Goal: Task Accomplishment & Management: Use online tool/utility

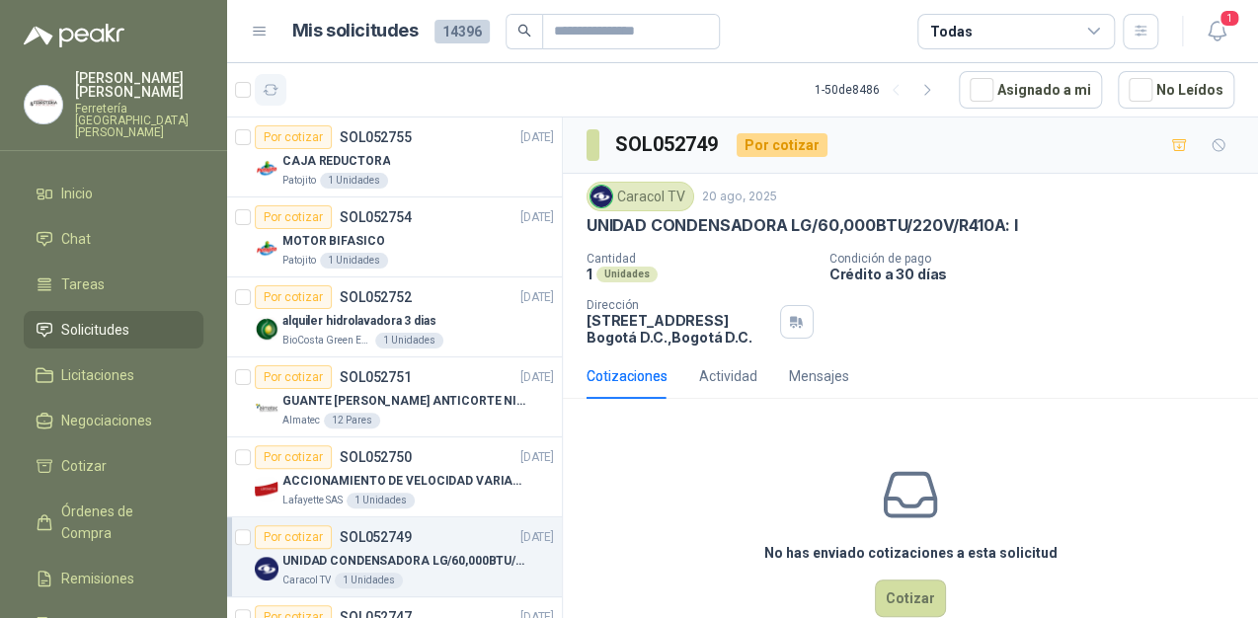
click at [283, 87] on button "button" at bounding box center [271, 90] width 32 height 32
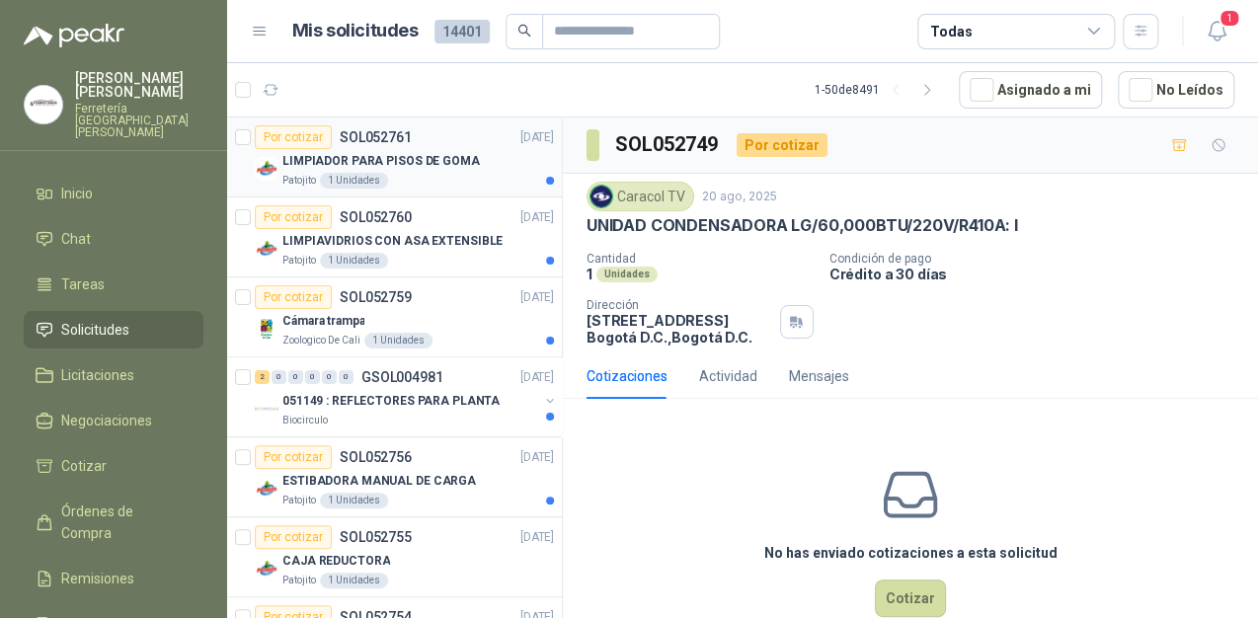
click at [439, 162] on p "LIMPIADOR PARA PISOS DE GOMA" at bounding box center [380, 161] width 197 height 19
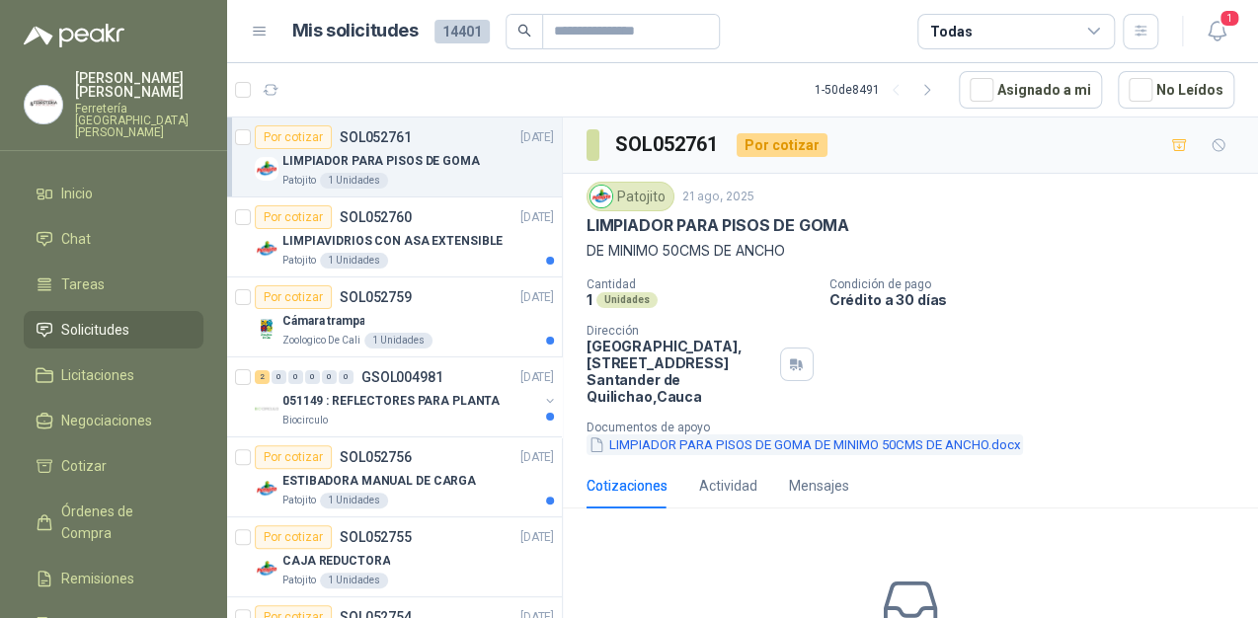
click at [713, 441] on button "LIMPIADOR PARA PISOS DE GOMA DE MINIMO 50CMS DE ANCHO.docx" at bounding box center [804, 444] width 436 height 21
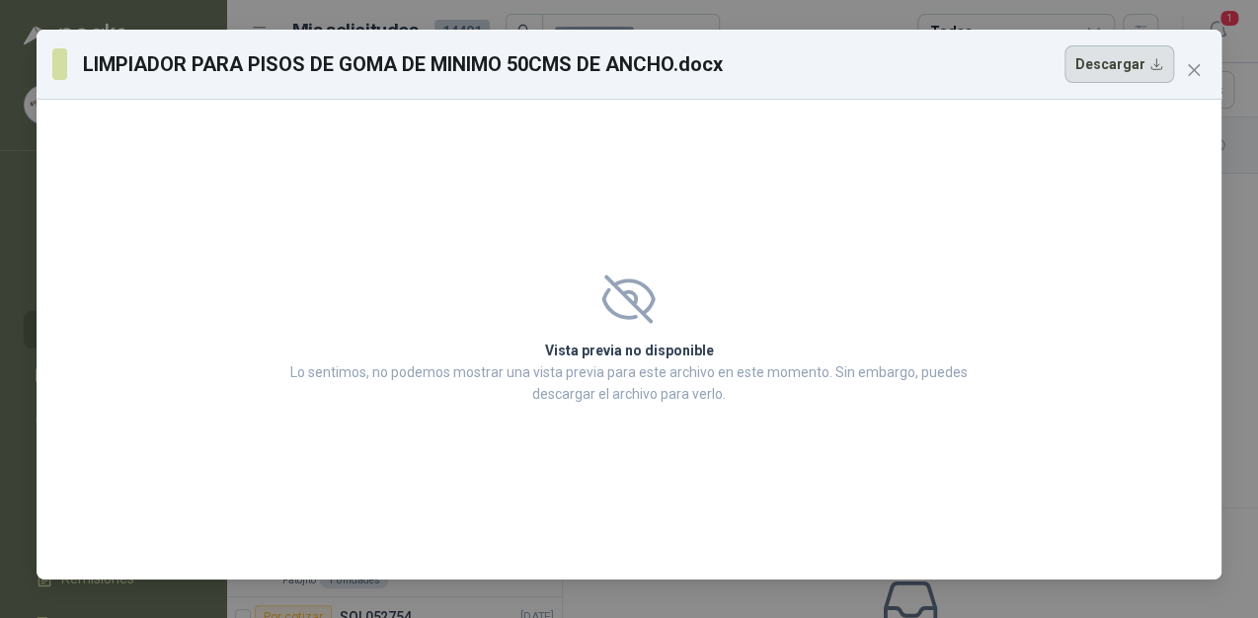
click at [1137, 67] on button "Descargar" at bounding box center [1119, 64] width 110 height 38
click at [1189, 19] on div "LIMPIADOR PARA PISOS DE GOMA DE MINIMO 50CMS DE ANCHO.docx Descargar Vista prev…" at bounding box center [629, 309] width 1258 height 618
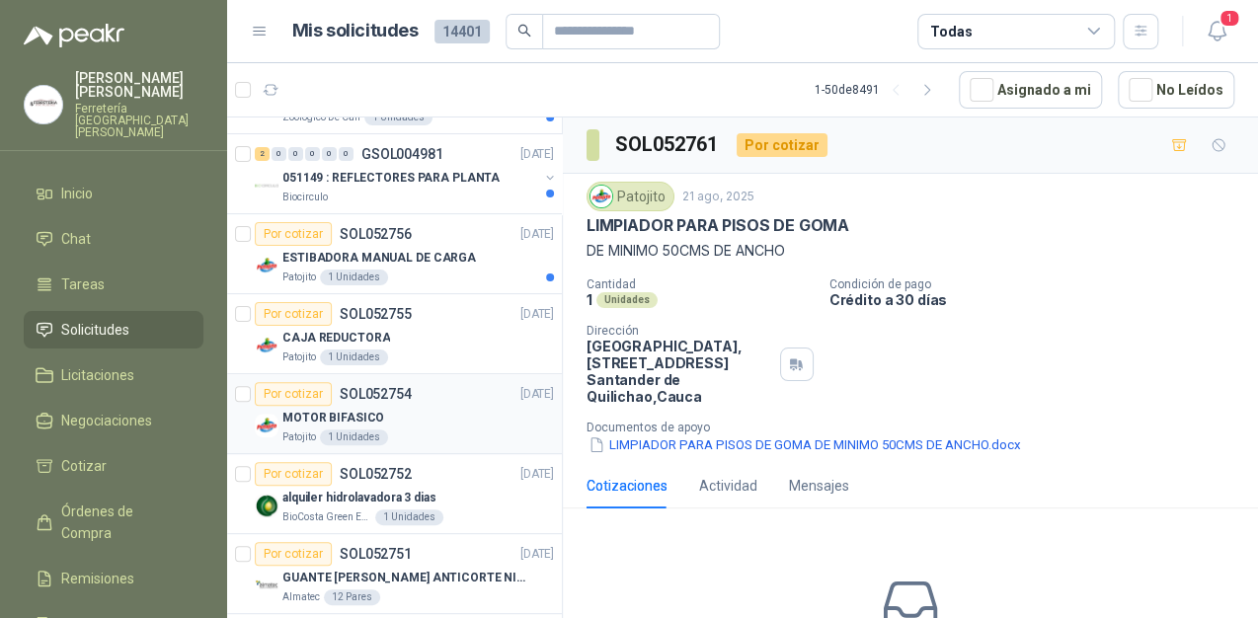
scroll to position [237, 0]
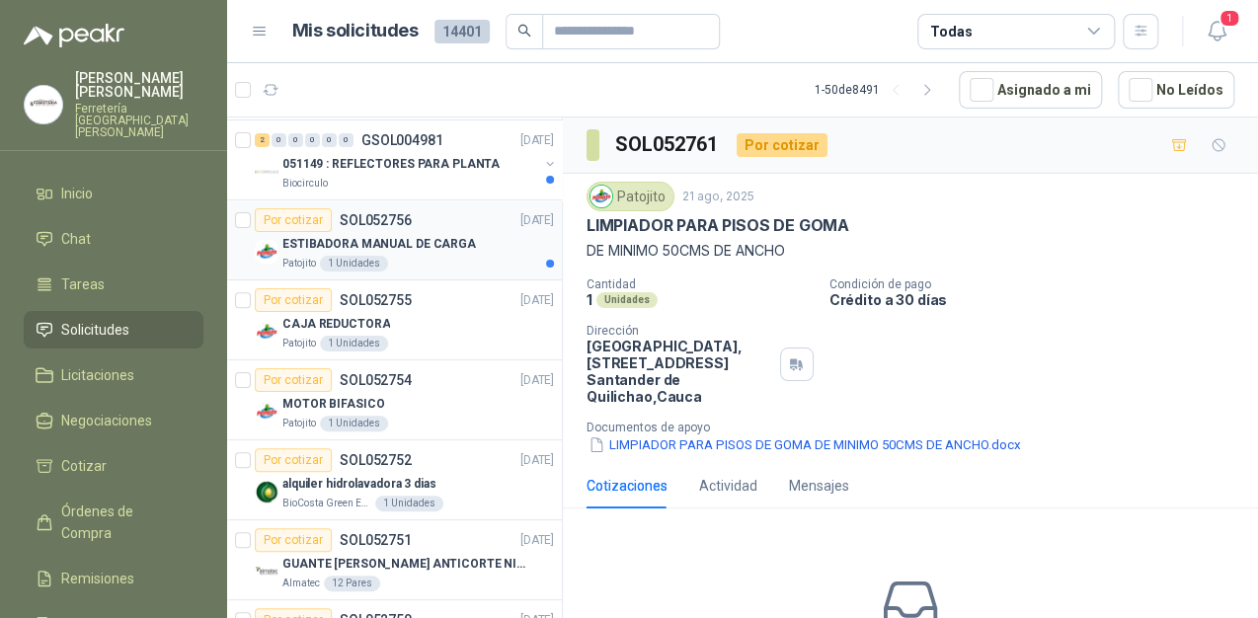
click at [440, 243] on p "ESTIBADORA MANUAL DE CARGA" at bounding box center [379, 244] width 194 height 19
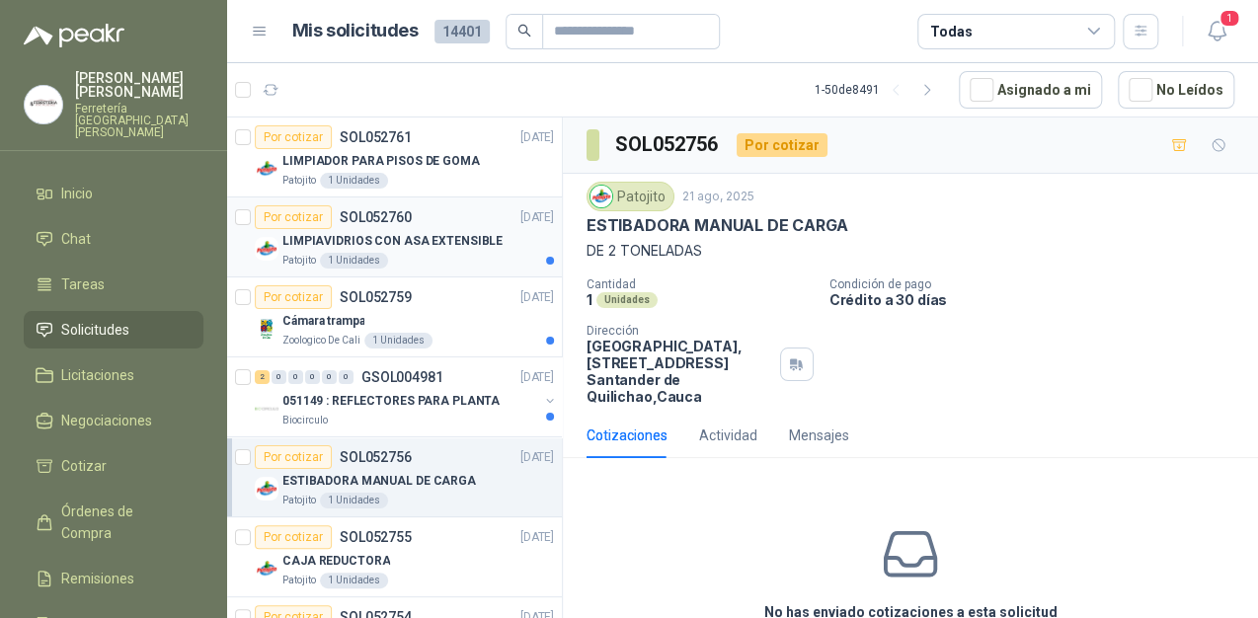
click at [438, 253] on div "Patojito 1 Unidades" at bounding box center [418, 261] width 272 height 16
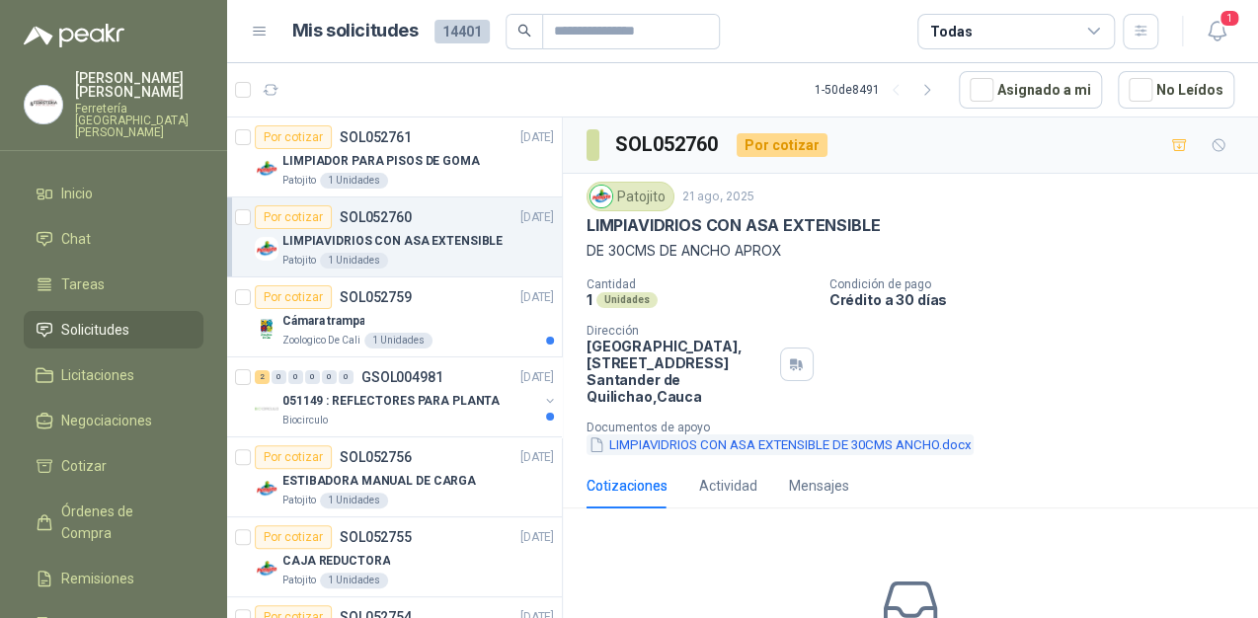
click at [752, 446] on button "LIMPIAVIDRIOS CON ASA EXTENSIBLE DE 30CMS ANCHO.docx" at bounding box center [779, 444] width 387 height 21
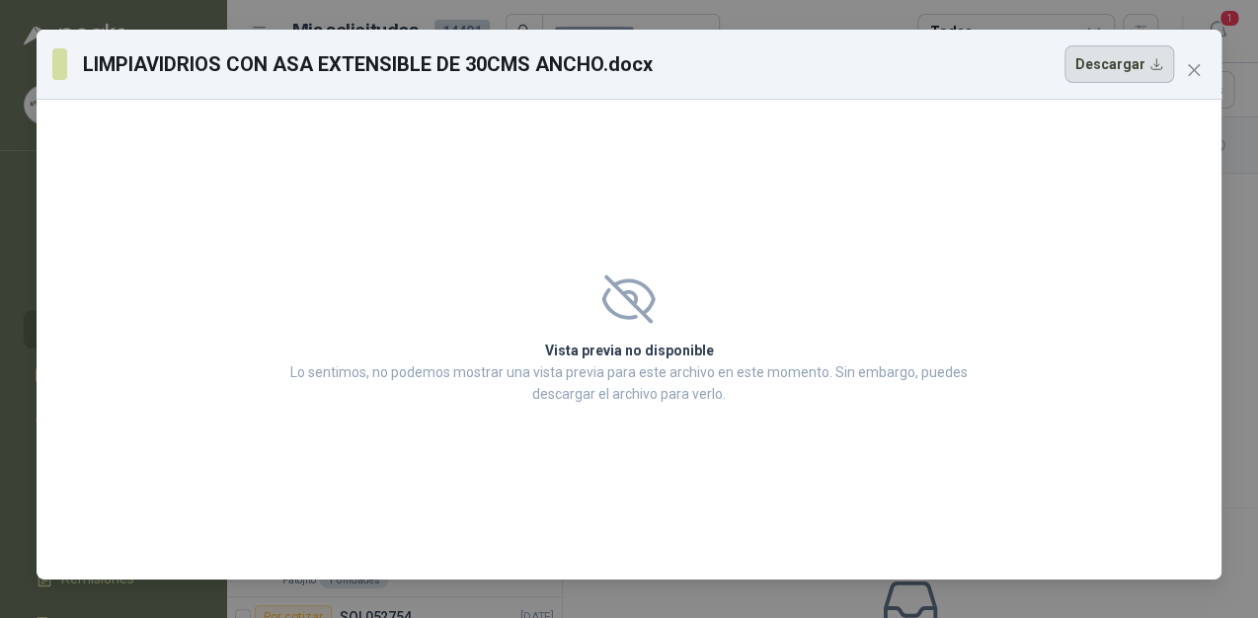
click at [1155, 65] on button "Descargar" at bounding box center [1119, 64] width 110 height 38
click at [739, 22] on div "LIMPIAVIDRIOS CON ASA EXTENSIBLE DE 30CMS ANCHO.docx Descargar Vista previa no …" at bounding box center [629, 309] width 1258 height 618
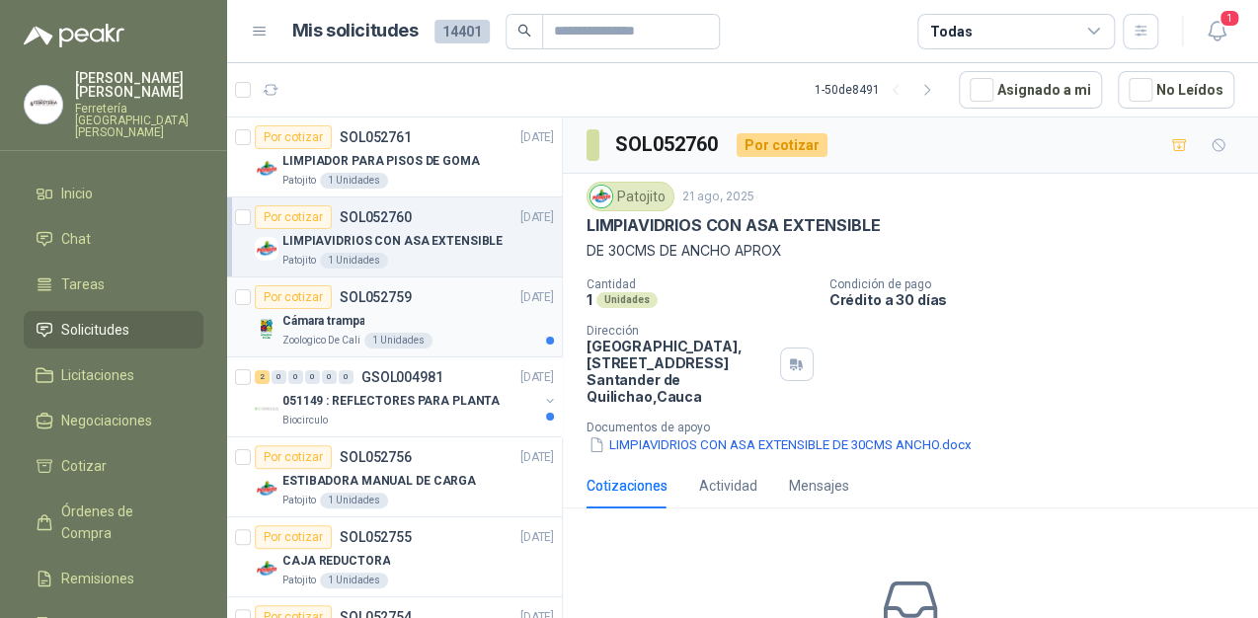
click at [404, 336] on div "1 Unidades" at bounding box center [398, 341] width 68 height 16
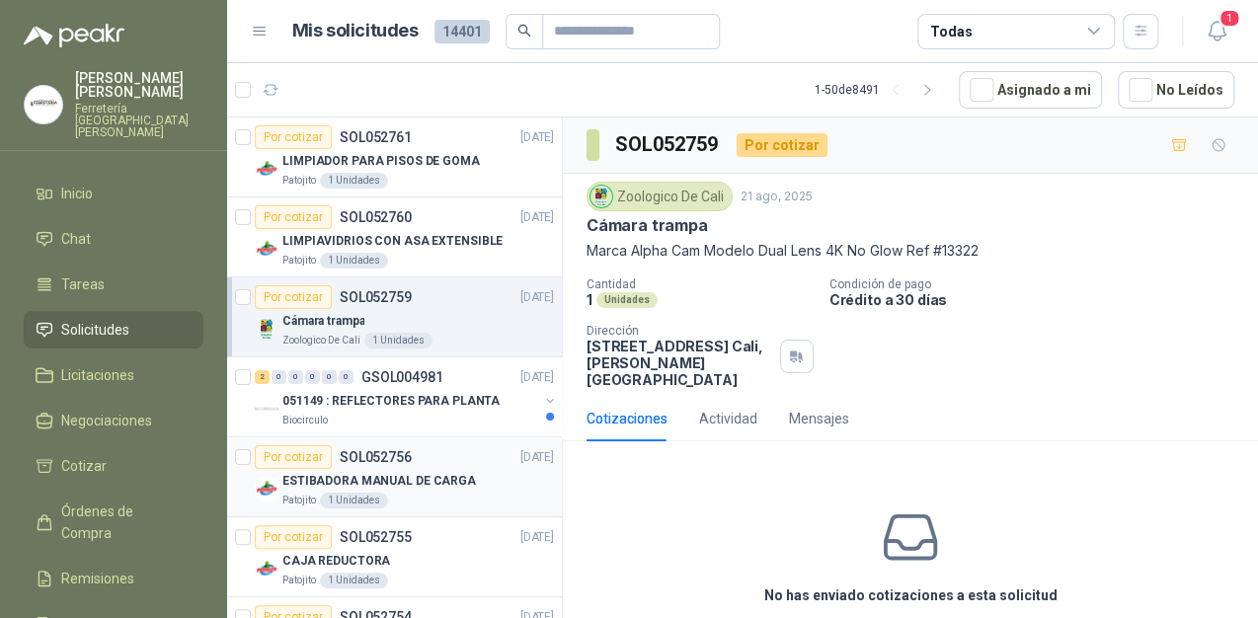
click at [469, 482] on div "ESTIBADORA MANUAL DE CARGA" at bounding box center [418, 481] width 272 height 24
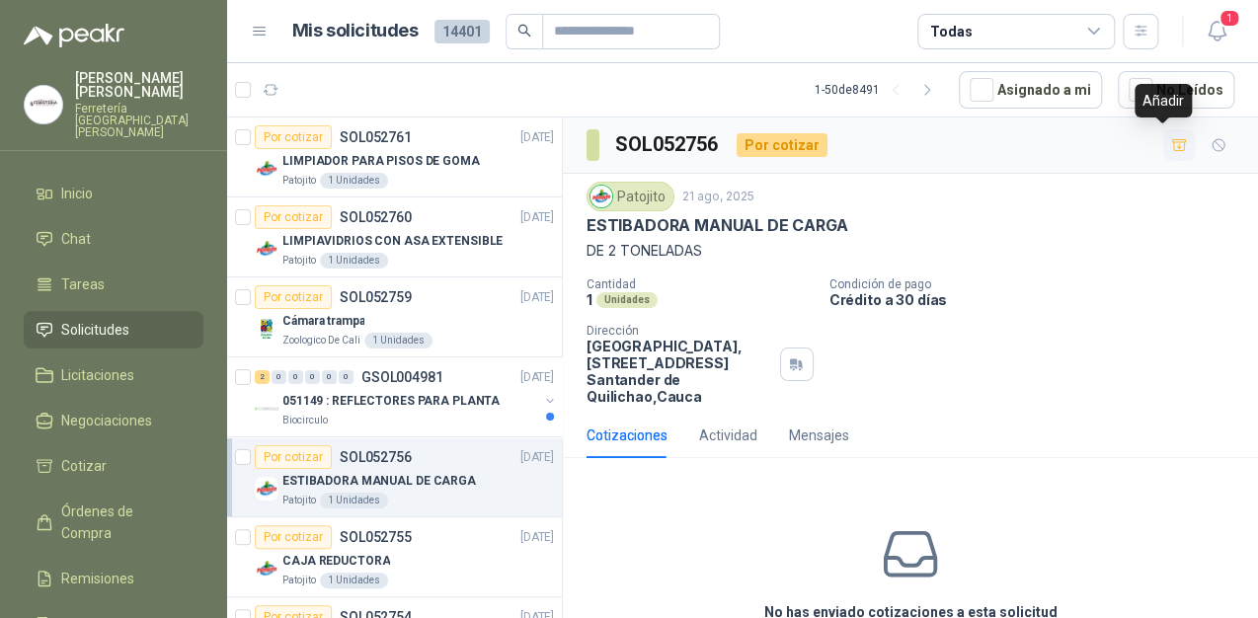
click at [1172, 146] on icon "button" at bounding box center [1179, 144] width 14 height 11
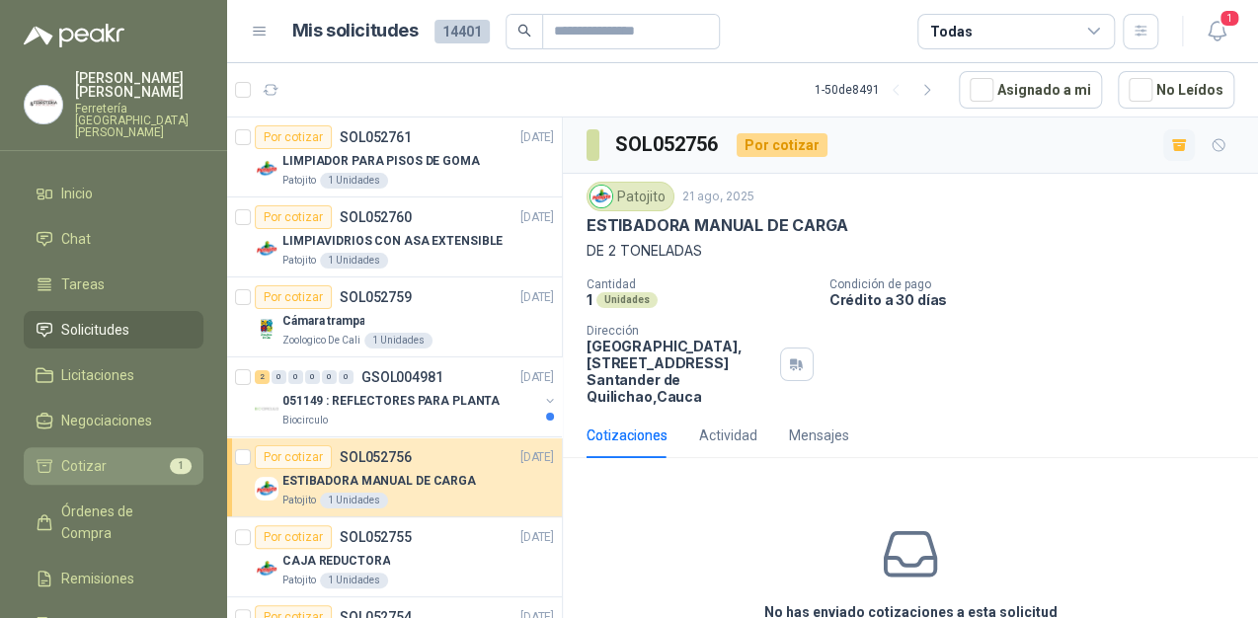
click at [115, 455] on li "Cotizar 1" at bounding box center [114, 466] width 156 height 22
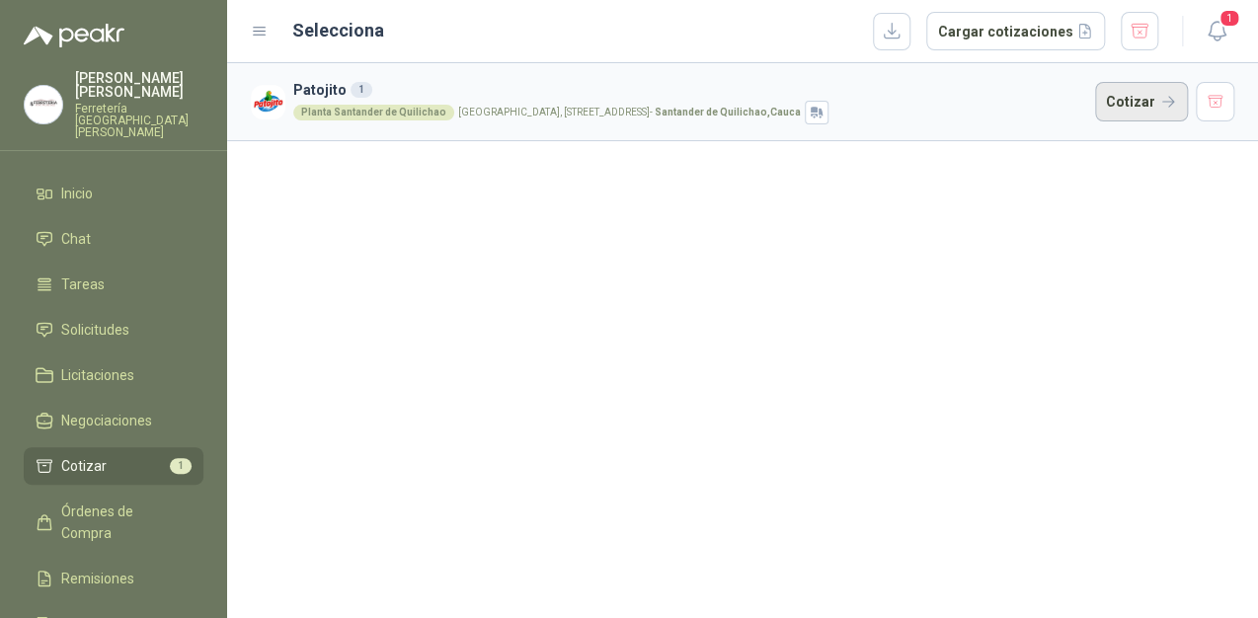
click at [1145, 95] on button "Cotizar" at bounding box center [1141, 101] width 93 height 39
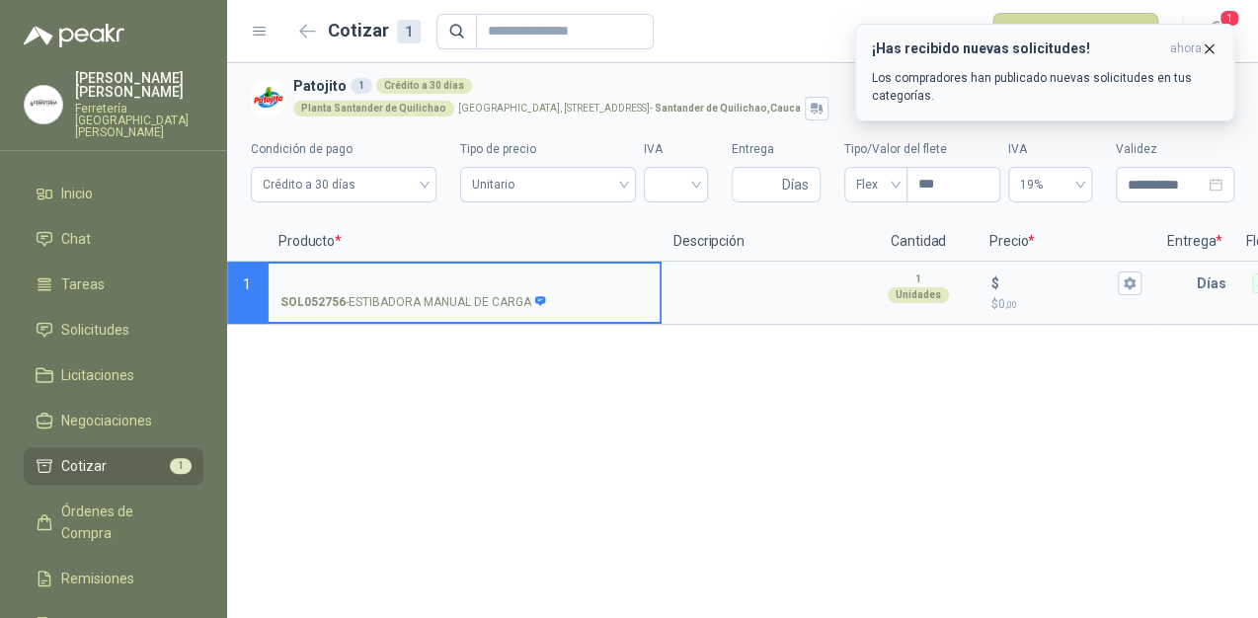
click at [1207, 46] on icon "button" at bounding box center [1209, 48] width 8 height 8
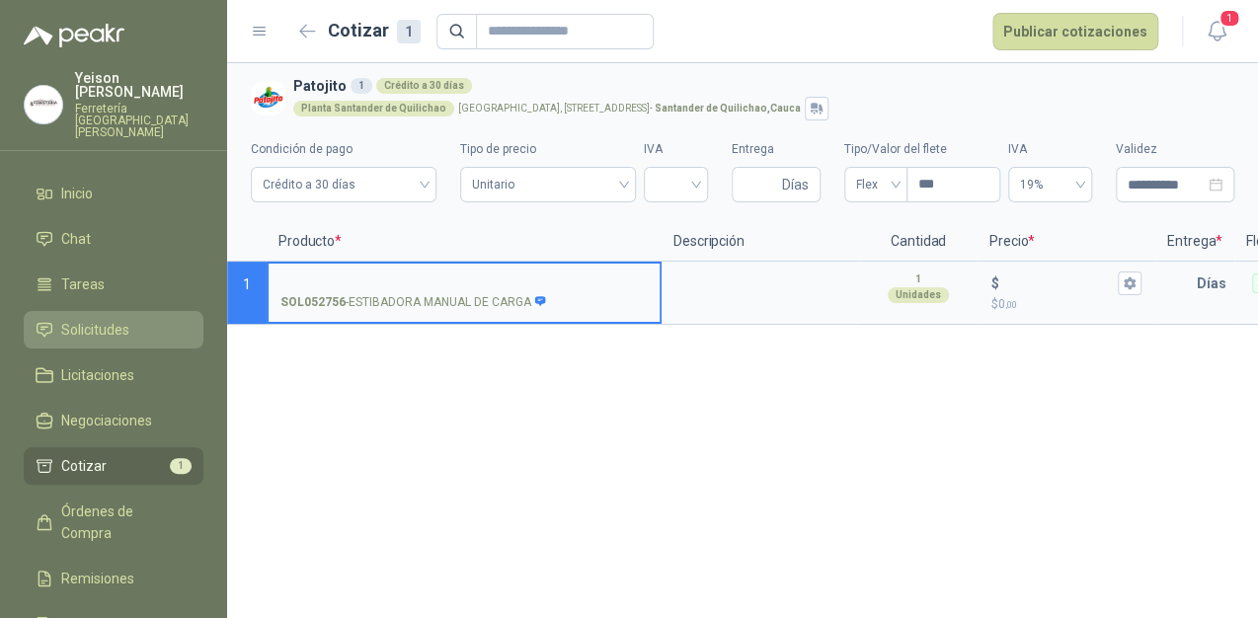
click at [119, 319] on span "Solicitudes" at bounding box center [95, 330] width 68 height 22
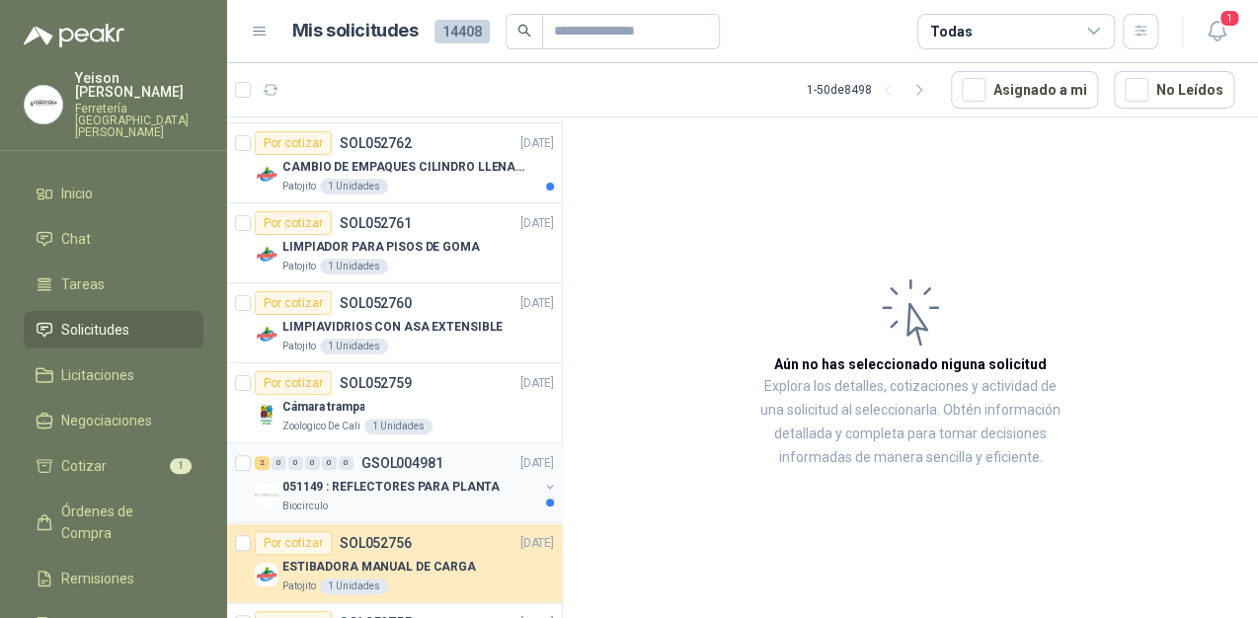
scroll to position [395, 0]
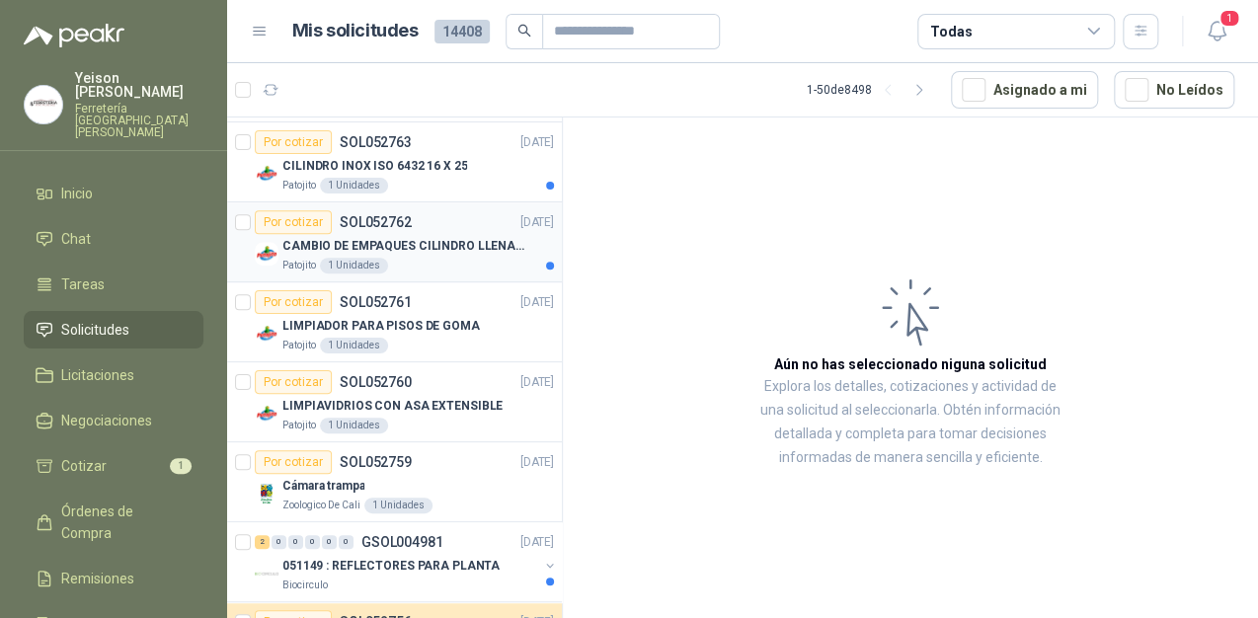
click at [417, 250] on p "CAMBIO DE EMPAQUES CILINDRO LLENADORA MANUALNUAL" at bounding box center [405, 246] width 246 height 19
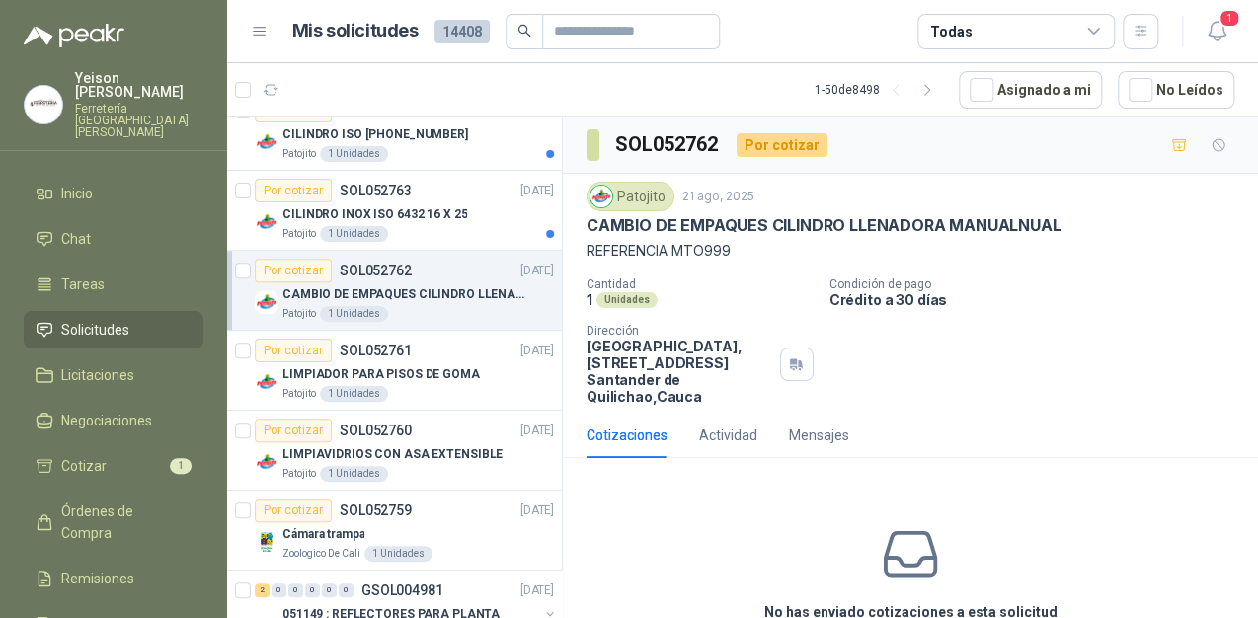
scroll to position [237, 0]
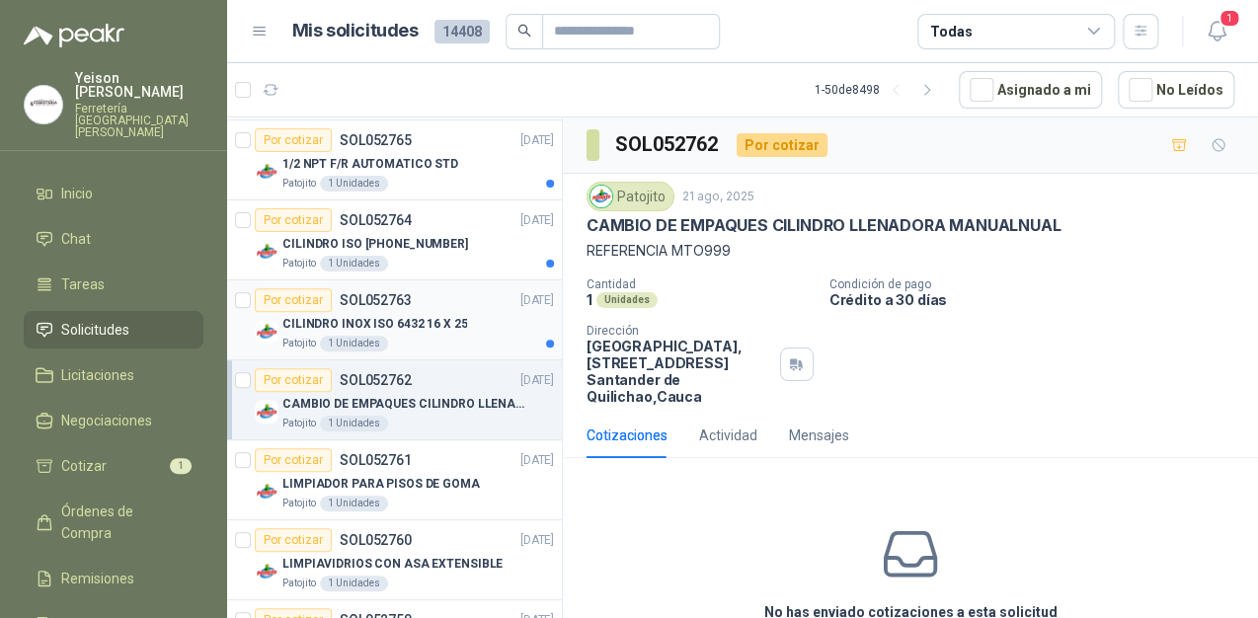
click at [427, 322] on p "CILINDRO INOX ISO 6432 16 X 25" at bounding box center [374, 324] width 185 height 19
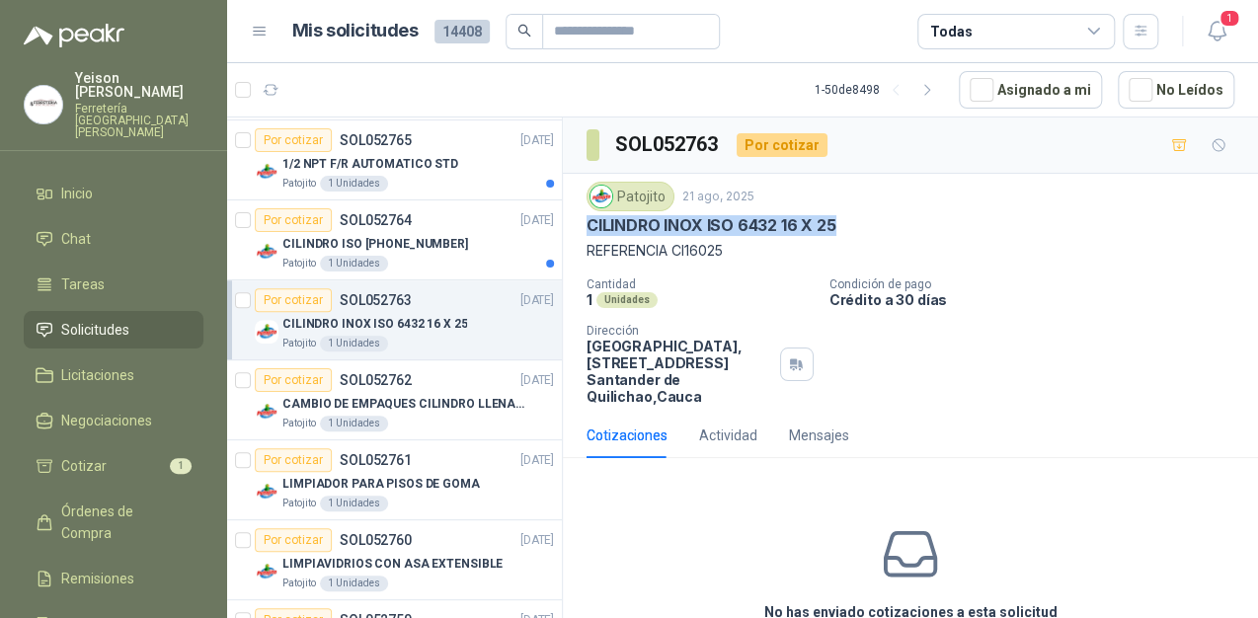
drag, startPoint x: 590, startPoint y: 220, endPoint x: 863, endPoint y: 234, distance: 272.8
click at [863, 234] on div "CILINDRO INOX ISO 6432 16 X 25" at bounding box center [910, 225] width 648 height 21
copy p "CILINDRO INOX ISO 6432 16 X 25"
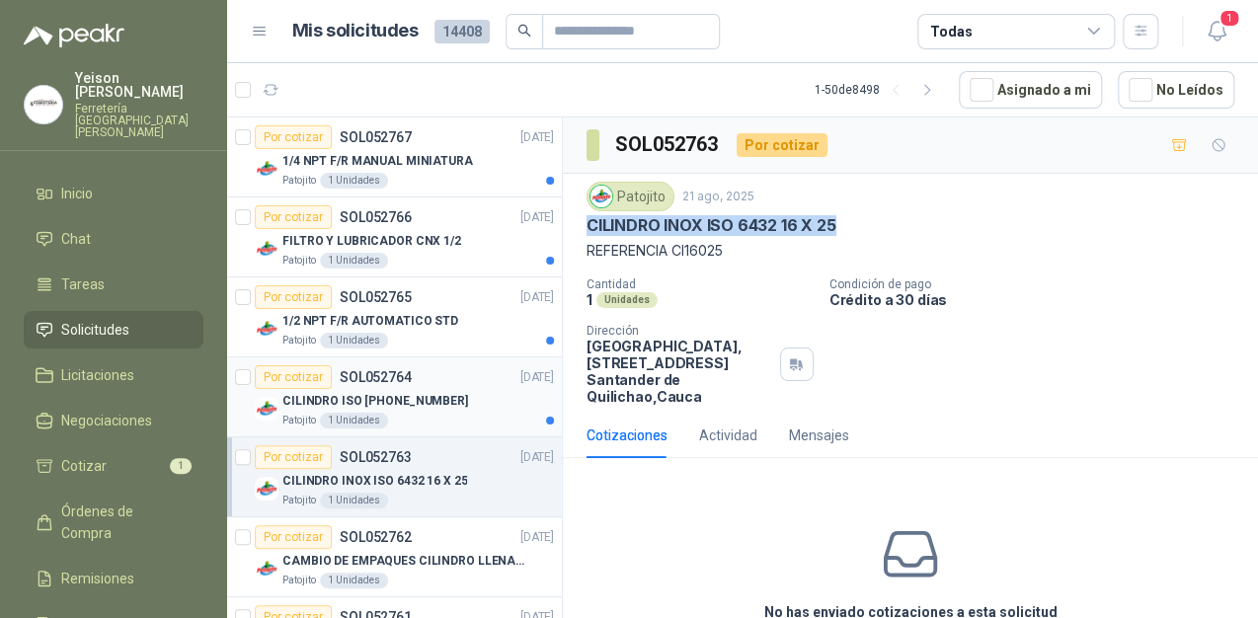
scroll to position [79, 0]
click at [418, 327] on p "1/2 NPT F/R AUTOMATICO STD" at bounding box center [370, 322] width 176 height 19
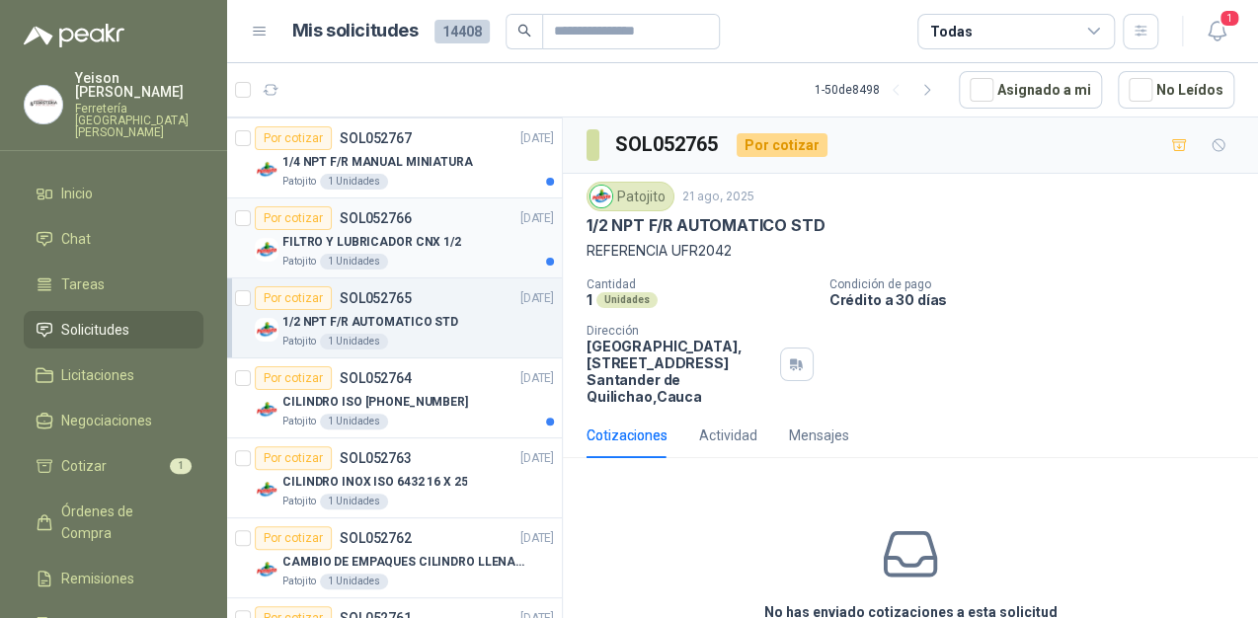
click at [427, 257] on div "Patojito 1 Unidades" at bounding box center [418, 262] width 272 height 16
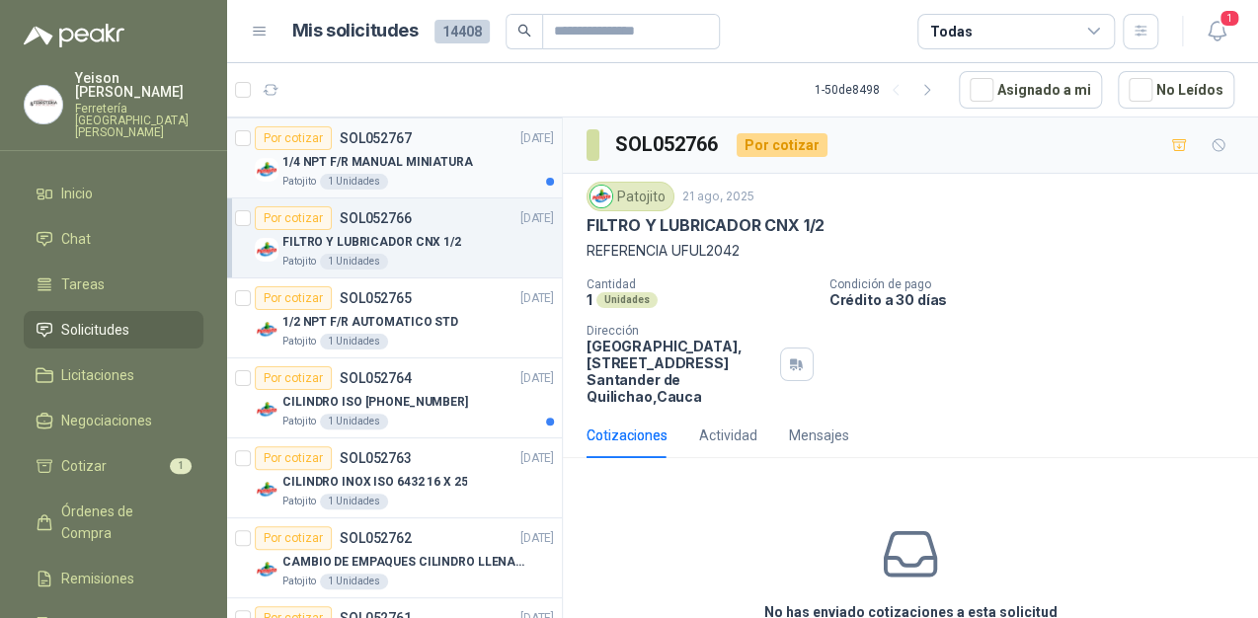
click at [441, 189] on article "Por cotizar SOL052767 [DATE] 1/4 NPT F/R MANUAL MINIATURA Patojito 1 Unidades" at bounding box center [394, 158] width 335 height 80
click at [434, 152] on p "1/4" 220 VAC 5/2 VAL.SOL/RESORTE" at bounding box center [384, 161] width 204 height 19
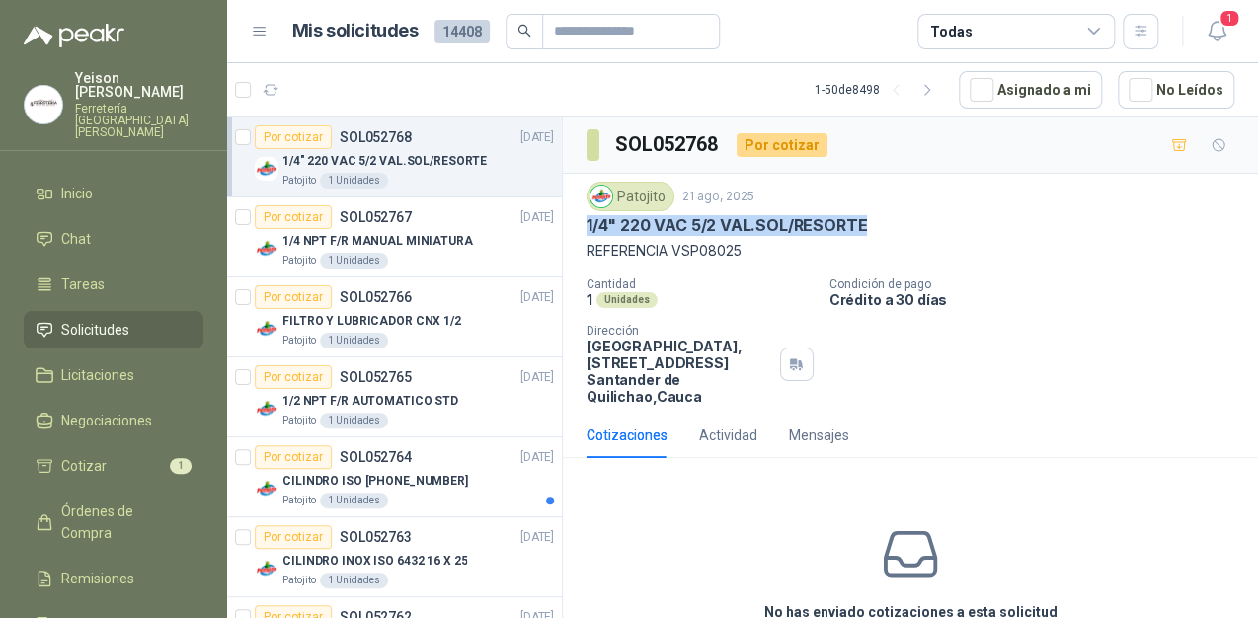
drag, startPoint x: 865, startPoint y: 222, endPoint x: 588, endPoint y: 224, distance: 276.4
click at [588, 224] on div "1/4" 220 VAC 5/2 VAL.SOL/RESORTE" at bounding box center [910, 225] width 648 height 21
copy p "1/4" 220 VAC 5/2 VAL.SOL/RESORTE"
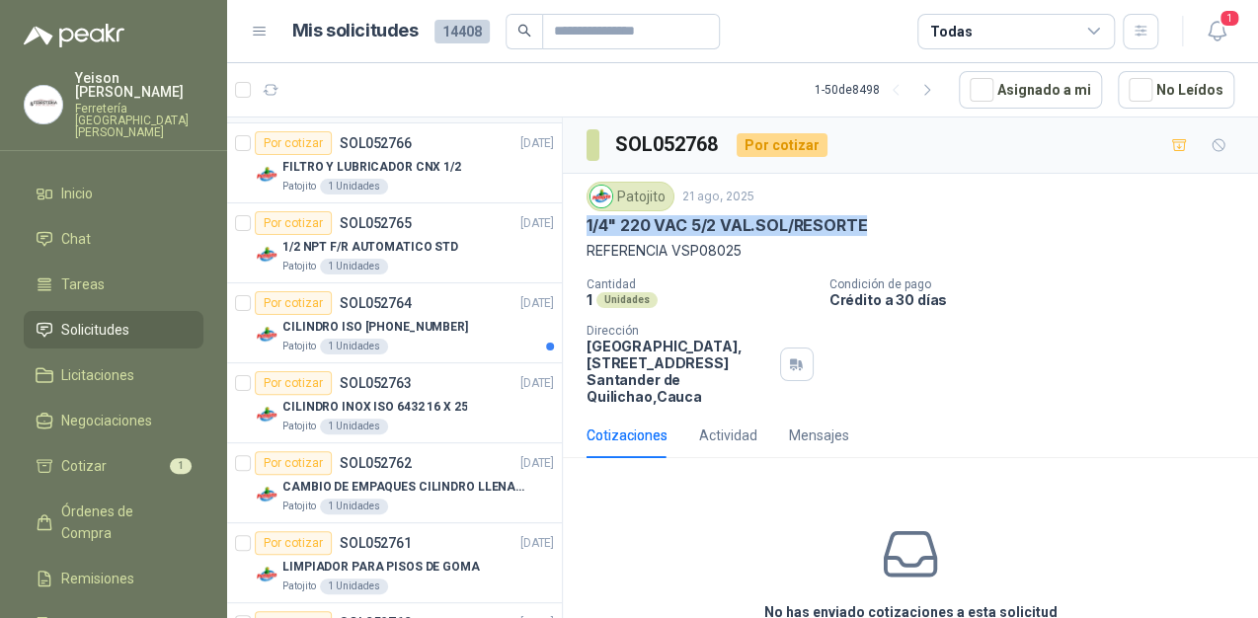
scroll to position [158, 0]
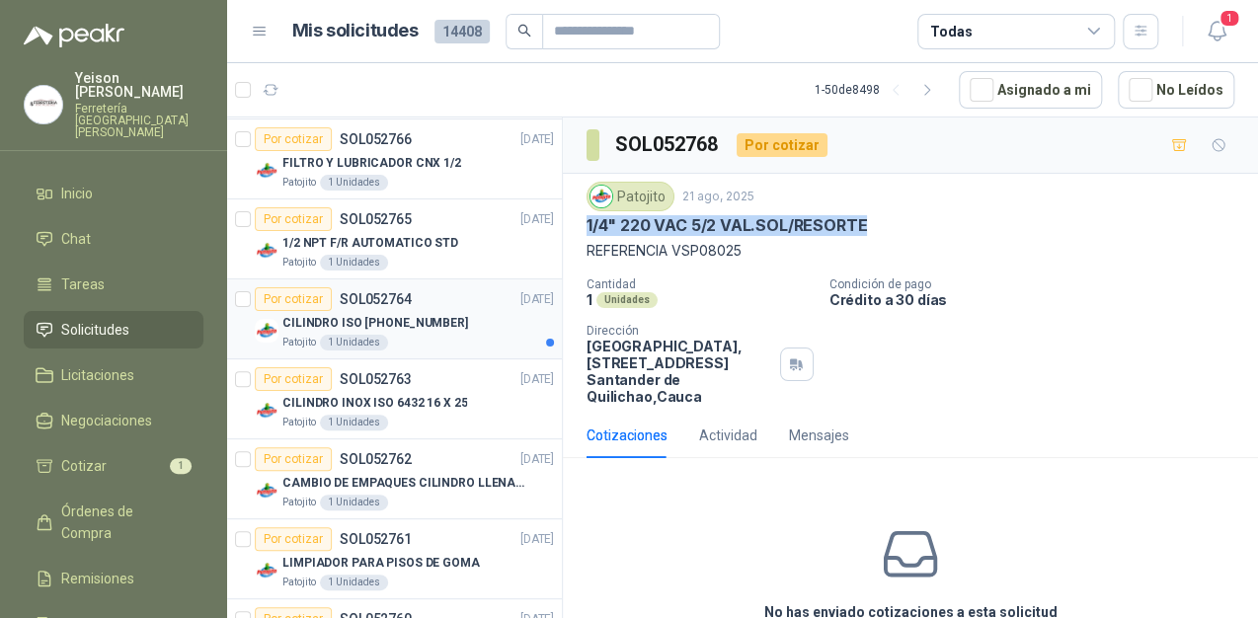
click at [424, 338] on div "Patojito 1 Unidades" at bounding box center [418, 343] width 272 height 16
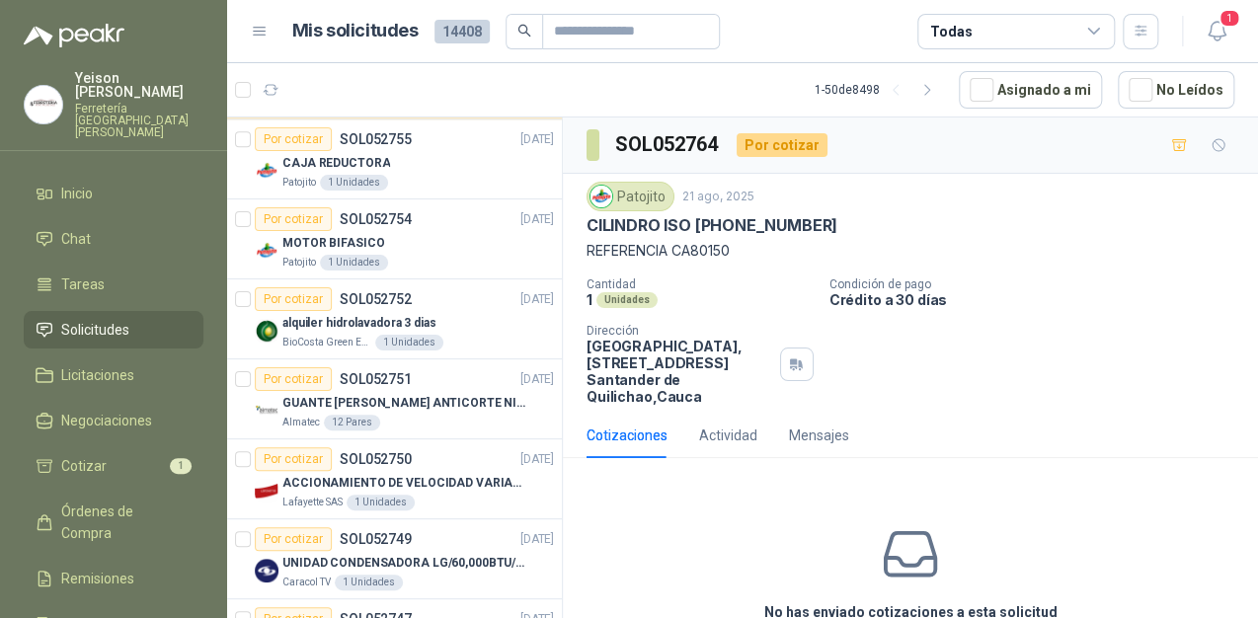
scroll to position [1106, 0]
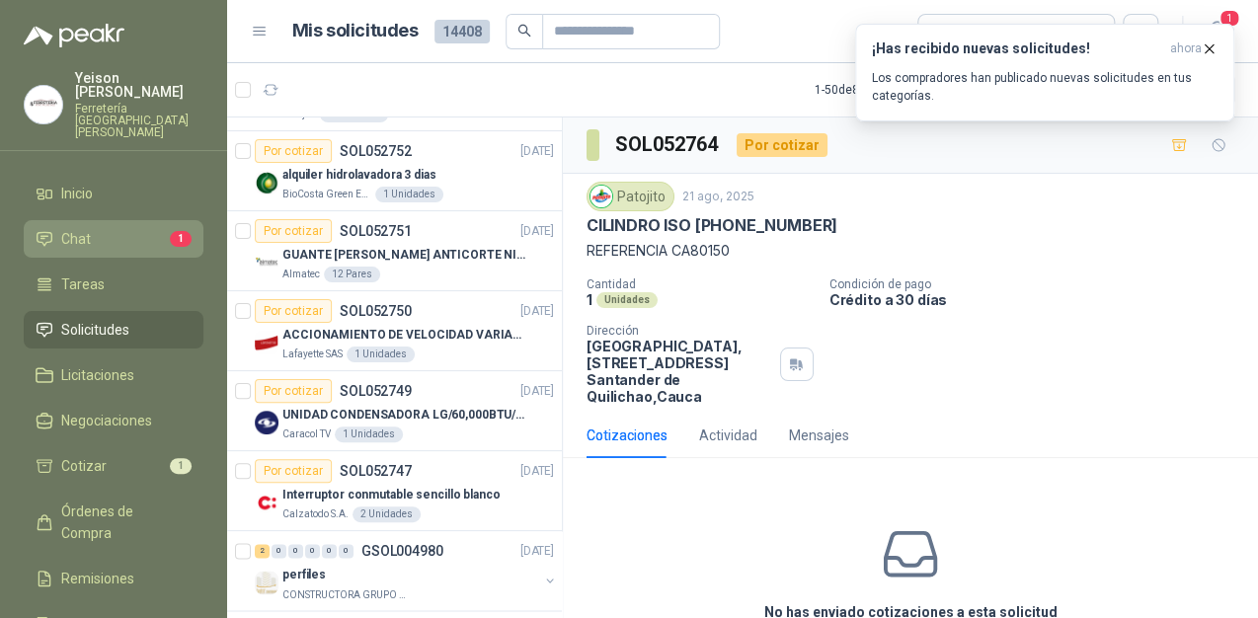
click at [141, 227] on link "Chat 1" at bounding box center [114, 239] width 180 height 38
click at [1212, 50] on icon "button" at bounding box center [1209, 48] width 17 height 17
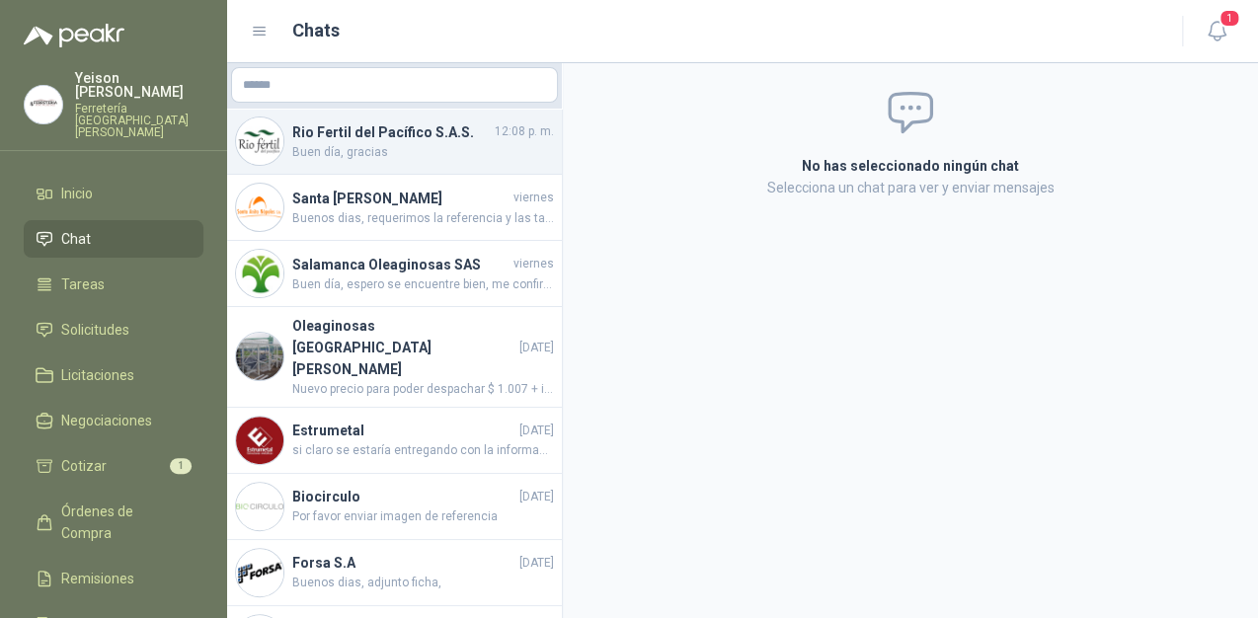
click at [367, 143] on span "Buen día, gracias" at bounding box center [423, 152] width 262 height 19
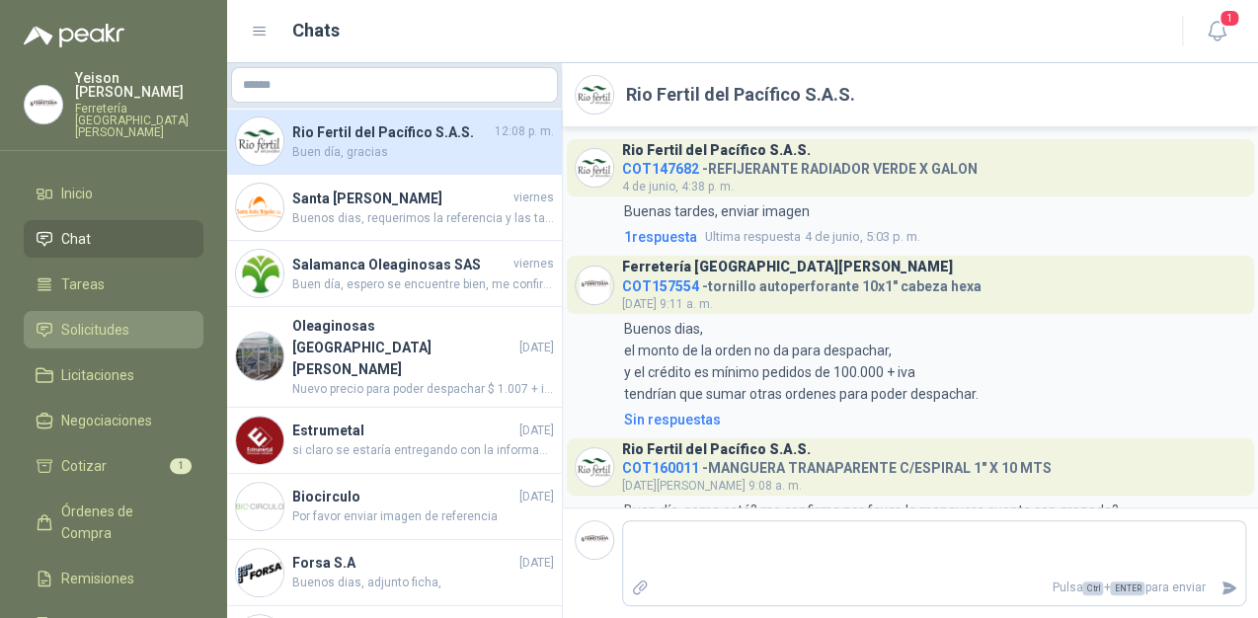
click at [99, 319] on span "Solicitudes" at bounding box center [95, 330] width 68 height 22
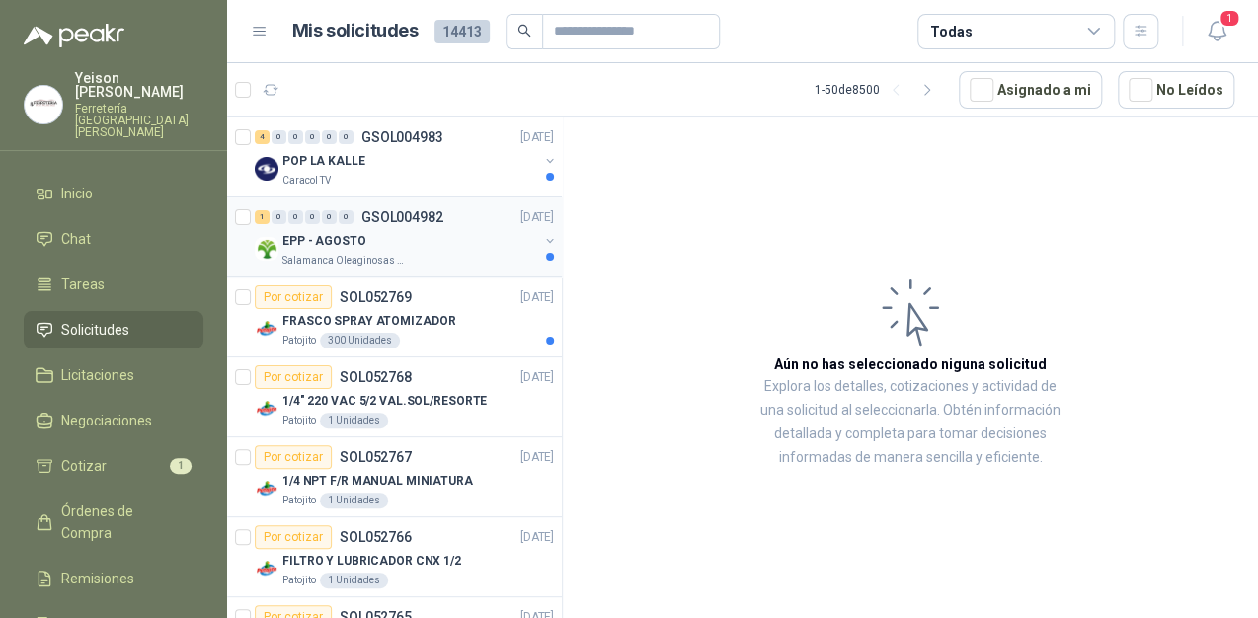
click at [410, 239] on div "EPP - AGOSTO" at bounding box center [410, 241] width 256 height 24
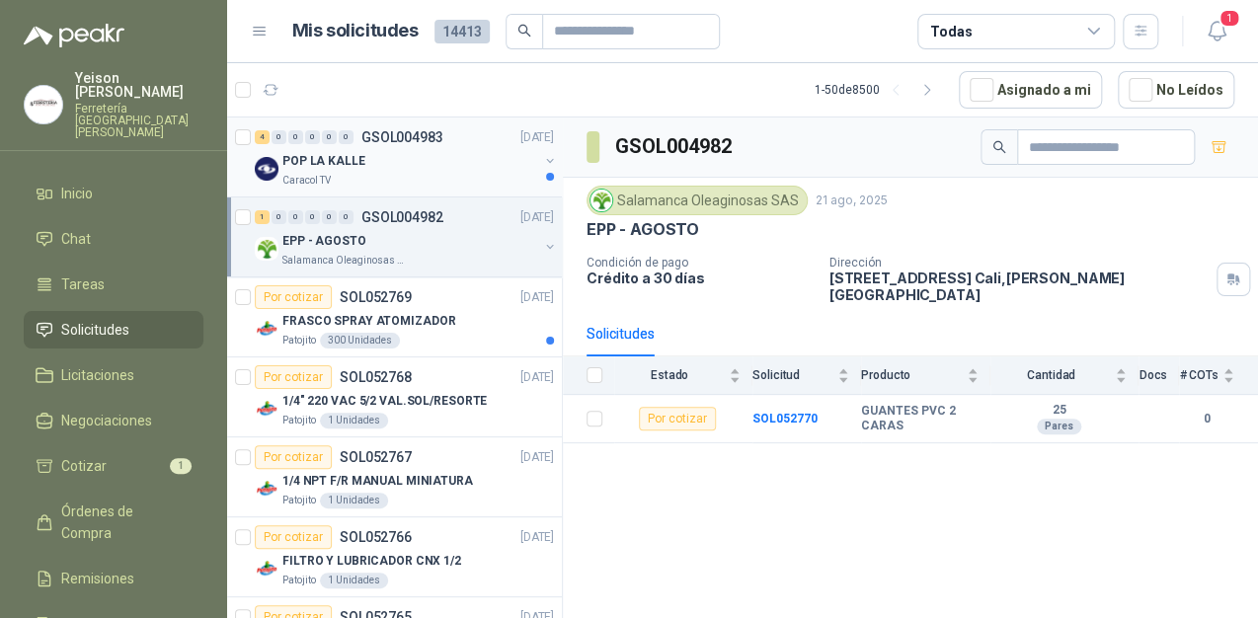
click at [451, 163] on div "POP LA KALLE" at bounding box center [410, 161] width 256 height 24
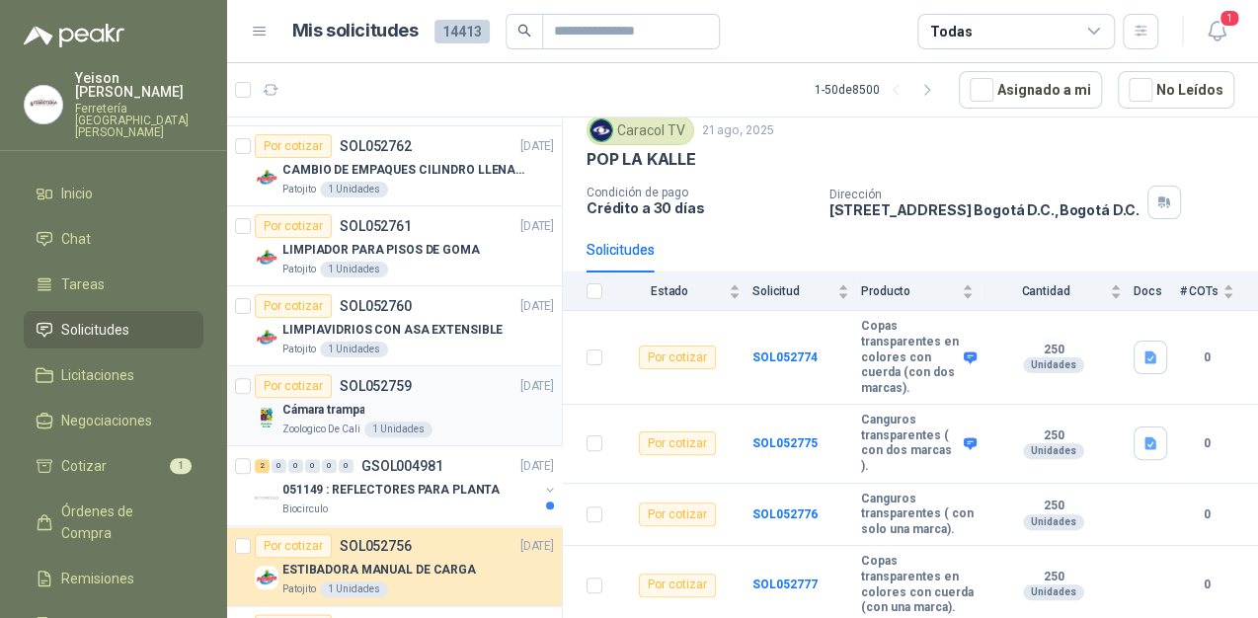
scroll to position [948, 0]
